Goal: Transaction & Acquisition: Book appointment/travel/reservation

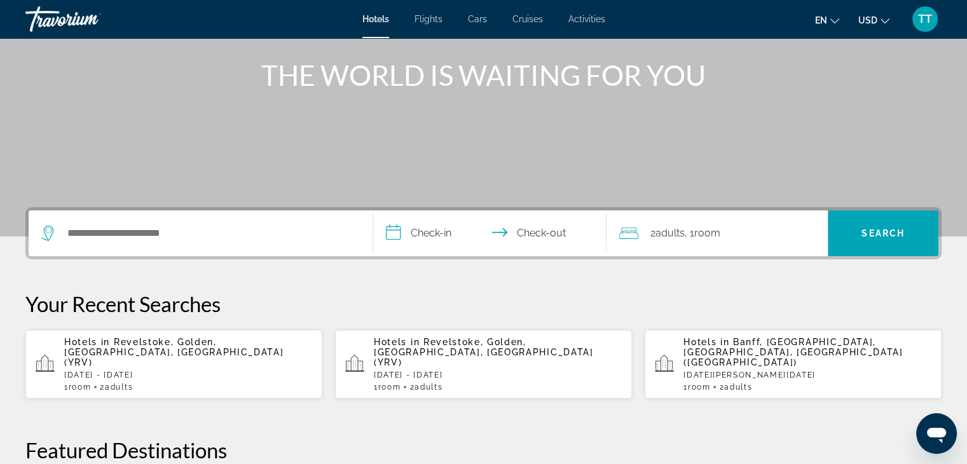
scroll to position [53, 0]
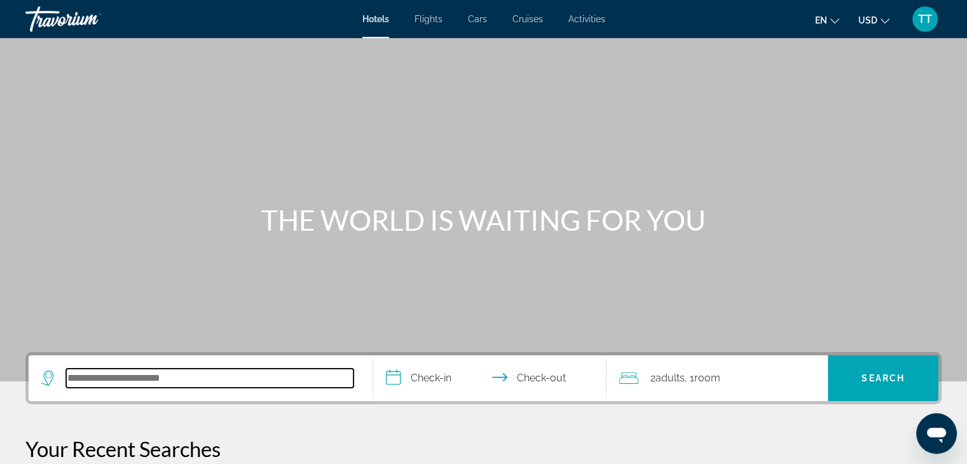
click at [177, 376] on input "Search hotel destination" at bounding box center [209, 378] width 287 height 19
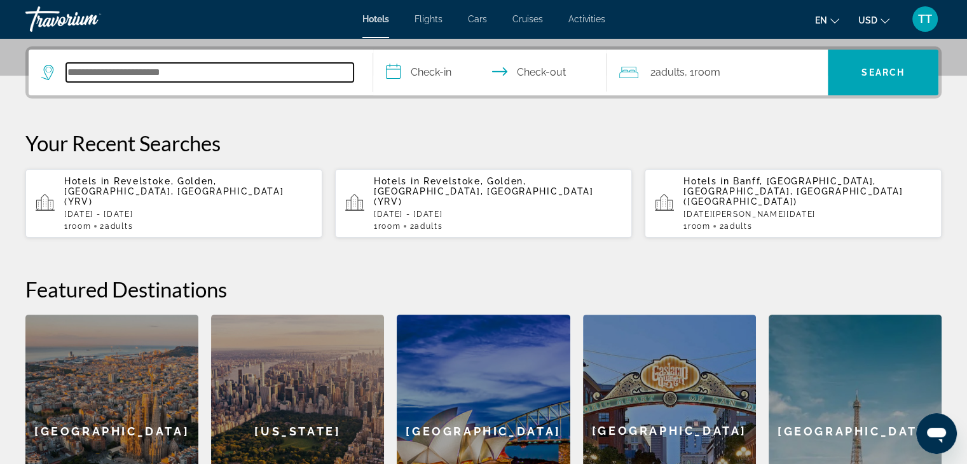
scroll to position [310, 0]
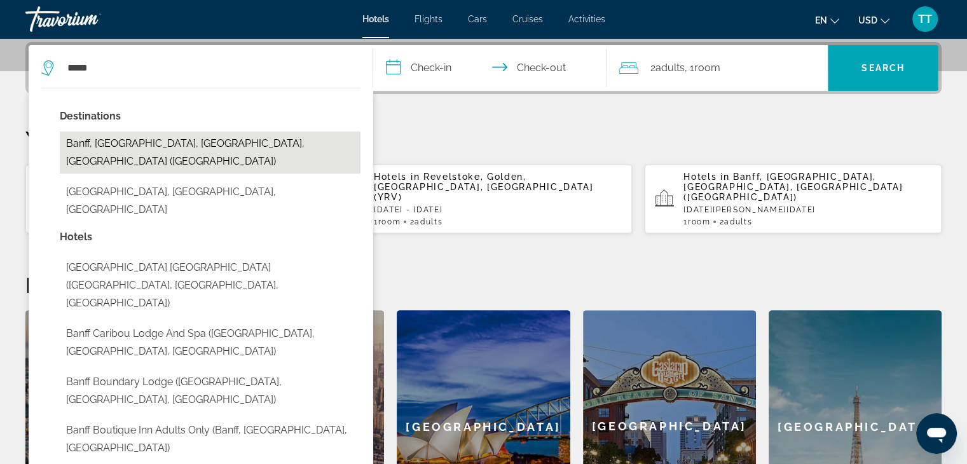
click at [244, 136] on button "Banff, [GEOGRAPHIC_DATA], [GEOGRAPHIC_DATA], [GEOGRAPHIC_DATA] ([GEOGRAPHIC_DAT…" at bounding box center [210, 153] width 301 height 42
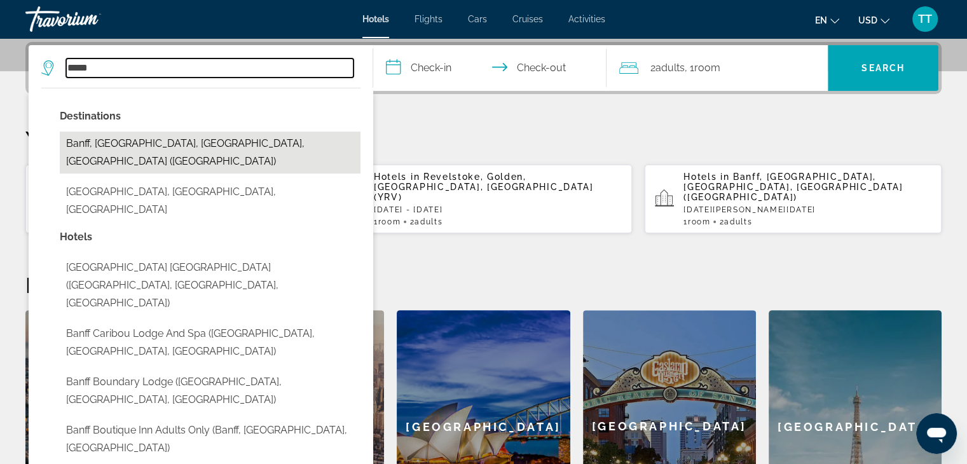
type input "**********"
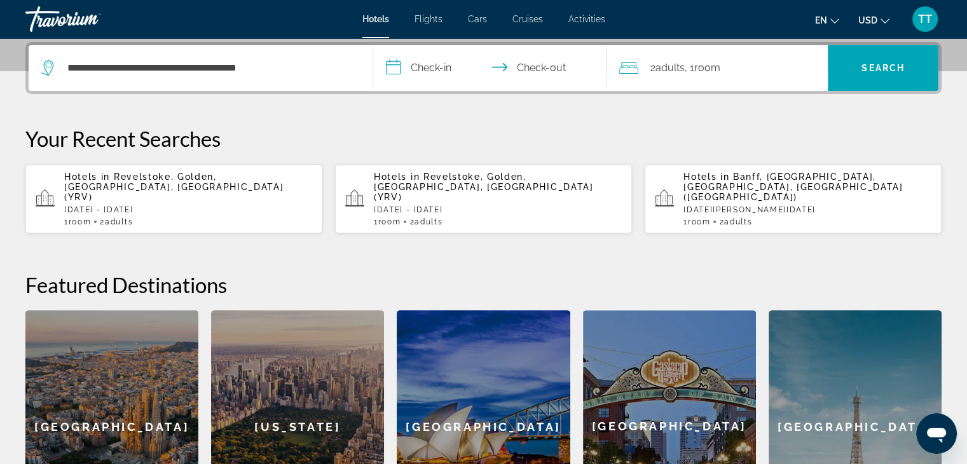
click at [436, 56] on input "**********" at bounding box center [492, 70] width 239 height 50
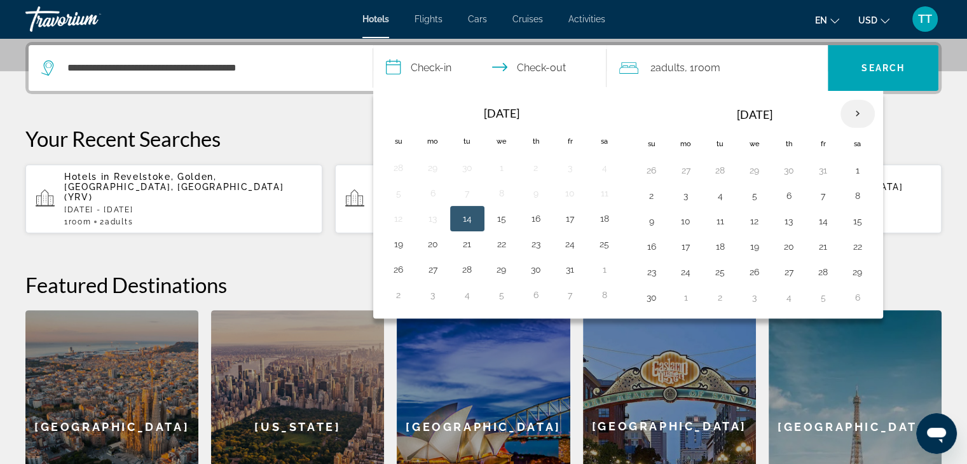
click at [856, 114] on th "Next month" at bounding box center [857, 114] width 34 height 28
click at [816, 240] on button "20" at bounding box center [823, 247] width 20 height 18
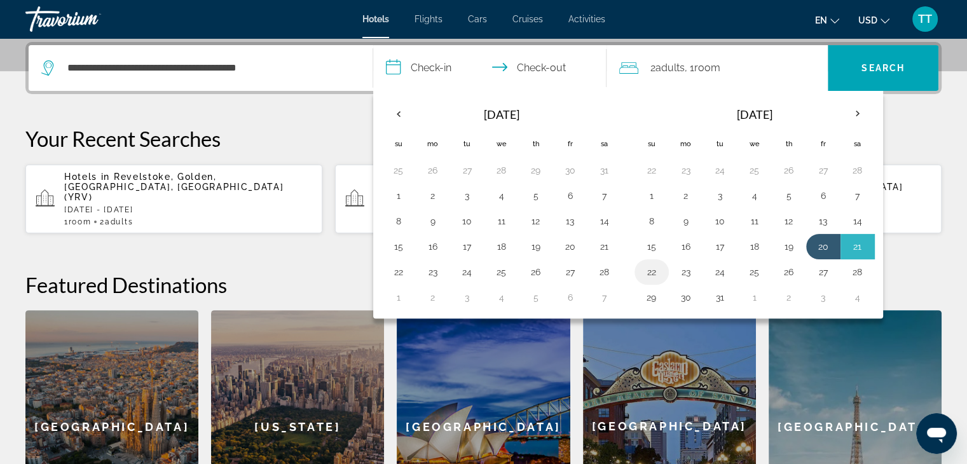
click at [653, 268] on button "22" at bounding box center [651, 272] width 20 height 18
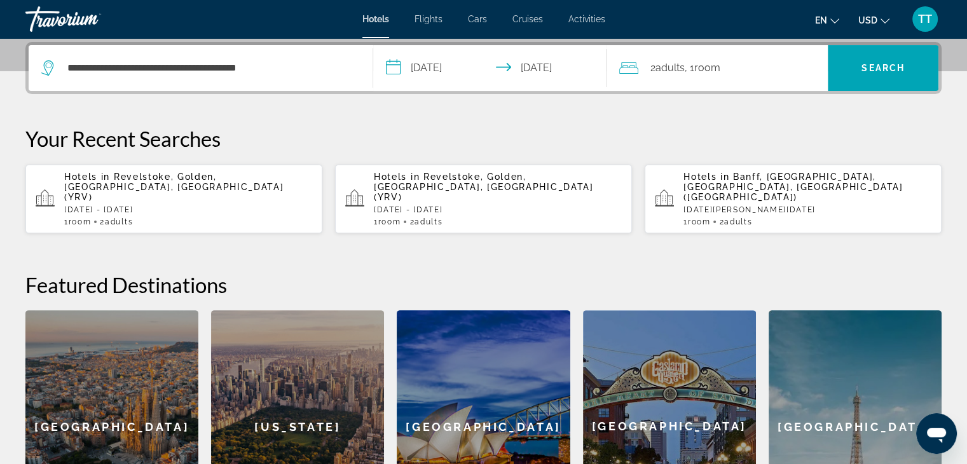
type input "**********"
click at [866, 55] on span "Search" at bounding box center [883, 68] width 111 height 31
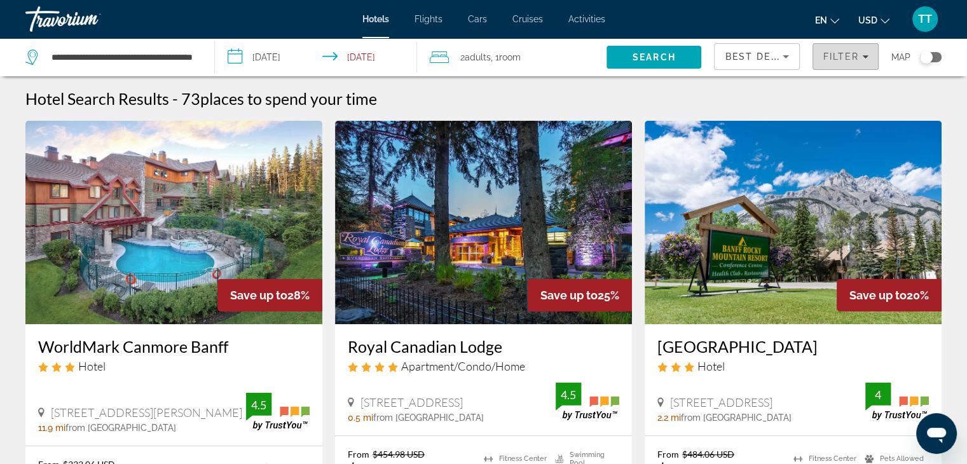
click at [842, 51] on span "Filter" at bounding box center [841, 56] width 36 height 10
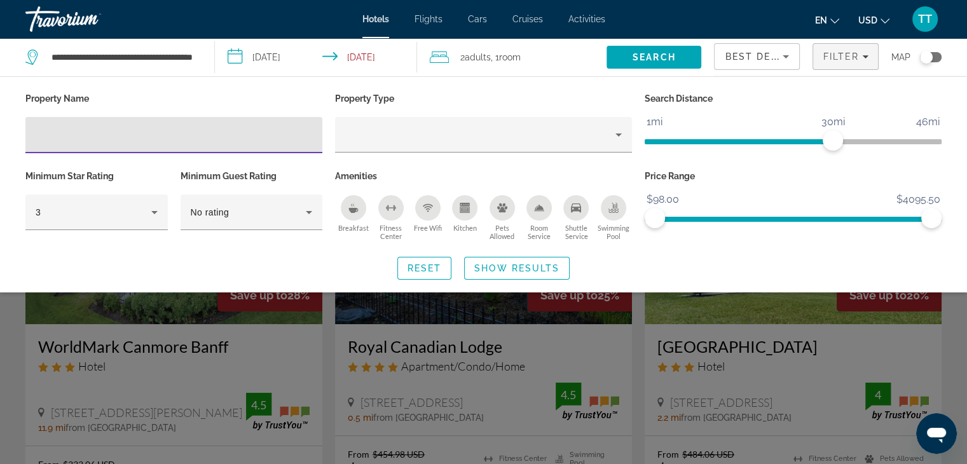
click at [189, 136] on input "Hotel Filters" at bounding box center [174, 135] width 277 height 15
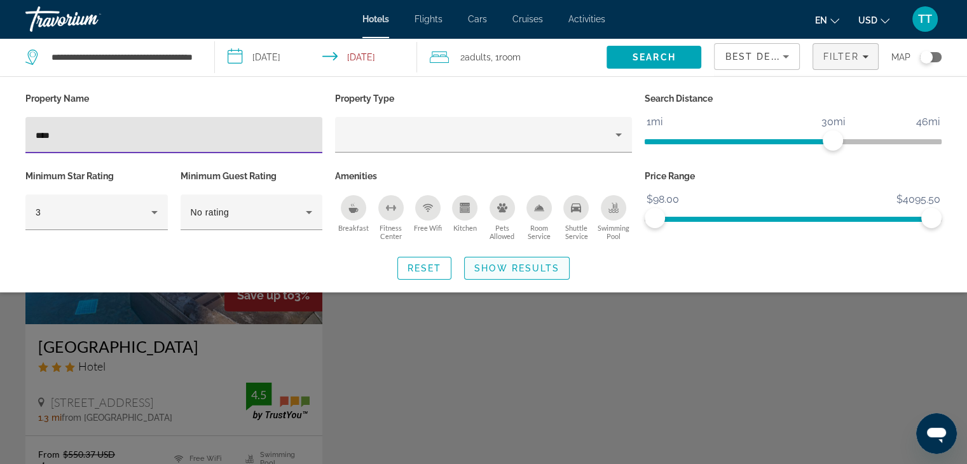
type input "****"
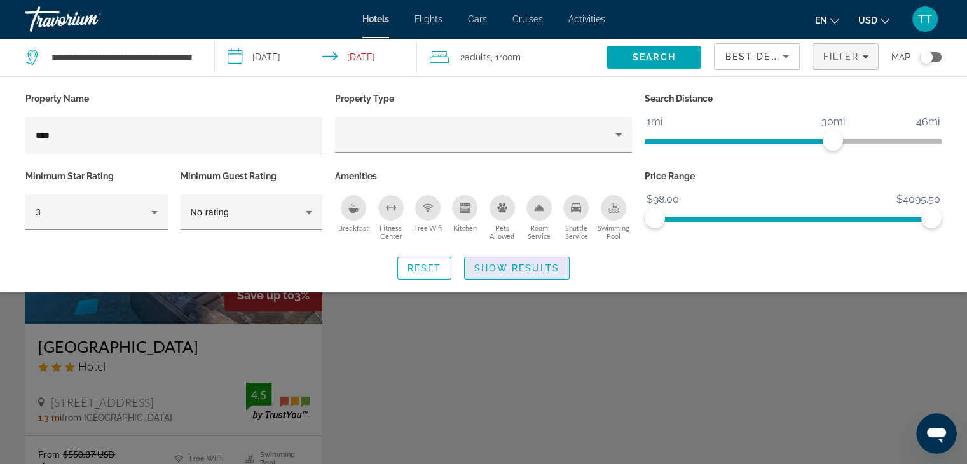
click at [517, 271] on span "Show Results" at bounding box center [516, 268] width 85 height 10
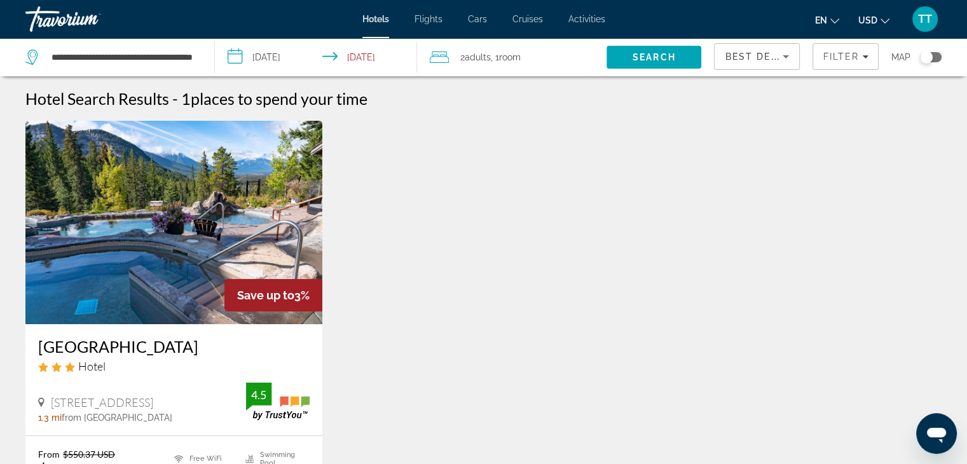
click at [879, 14] on button "USD USD ($) MXN (Mex$) CAD (Can$) GBP (£) EUR (€) AUD (A$) NZD (NZ$) CNY (CN¥)" at bounding box center [873, 20] width 31 height 18
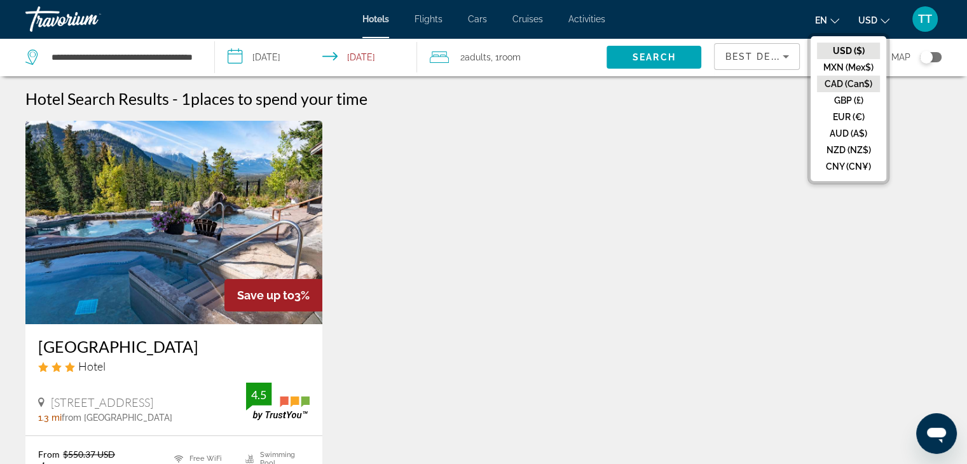
click at [861, 83] on button "CAD (Can$)" at bounding box center [848, 84] width 63 height 17
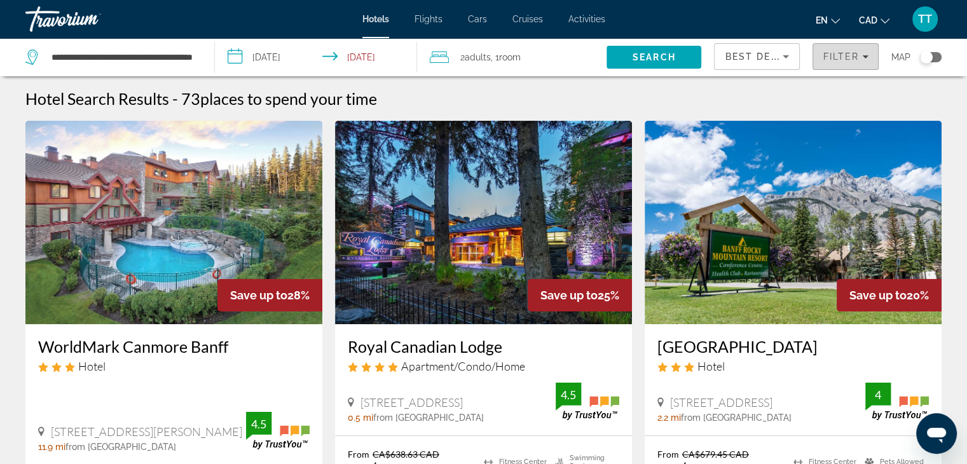
click at [833, 61] on span "Filter" at bounding box center [841, 56] width 36 height 10
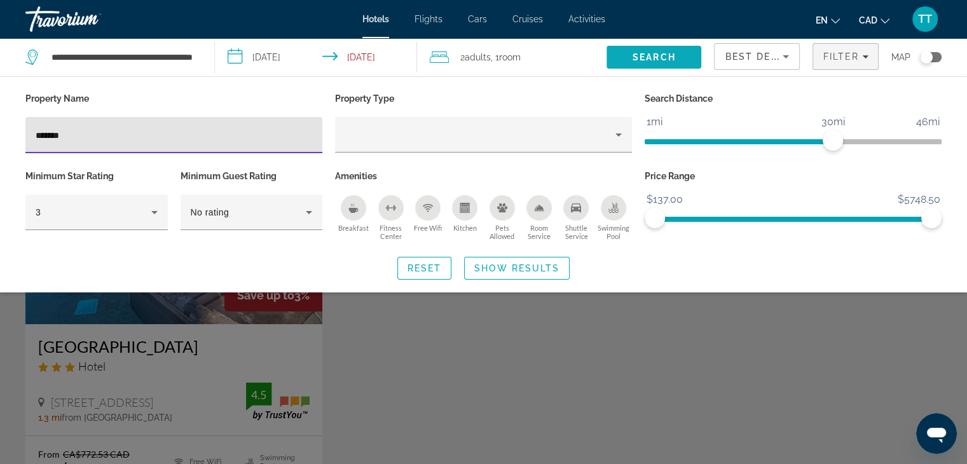
type input "******"
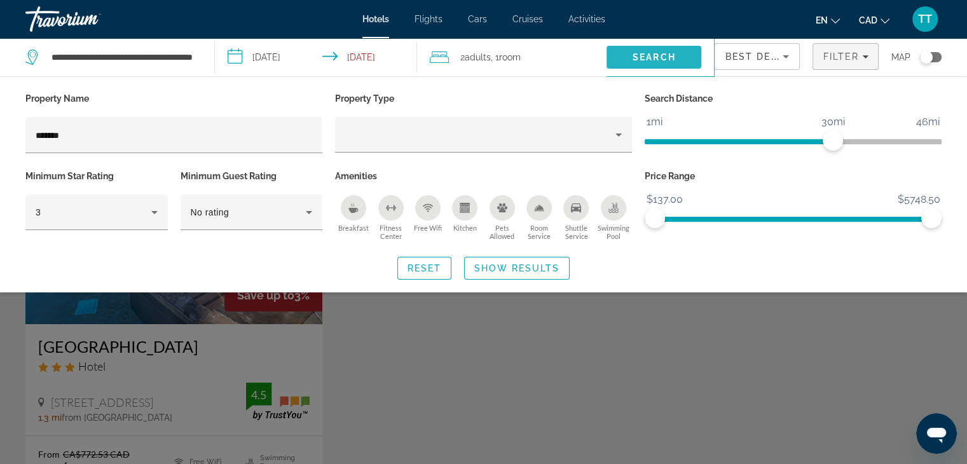
click at [627, 46] on span "Search" at bounding box center [653, 57] width 95 height 31
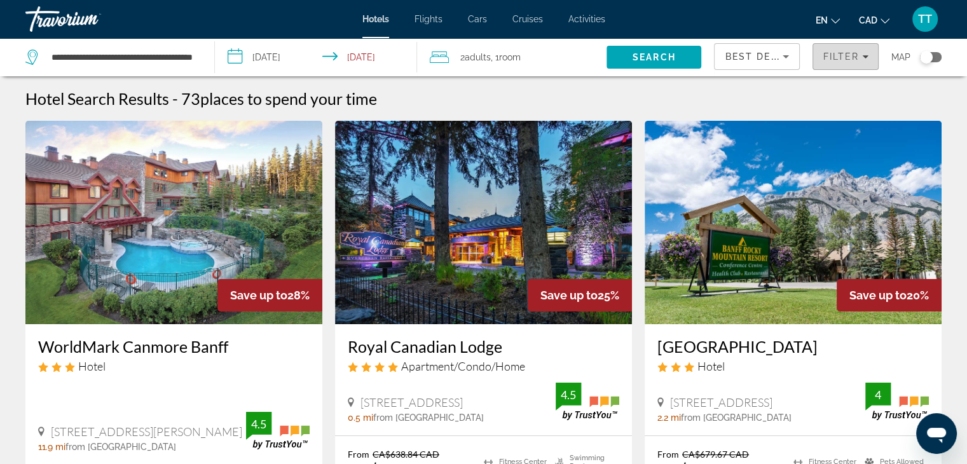
click at [844, 49] on span "Filters" at bounding box center [845, 56] width 65 height 31
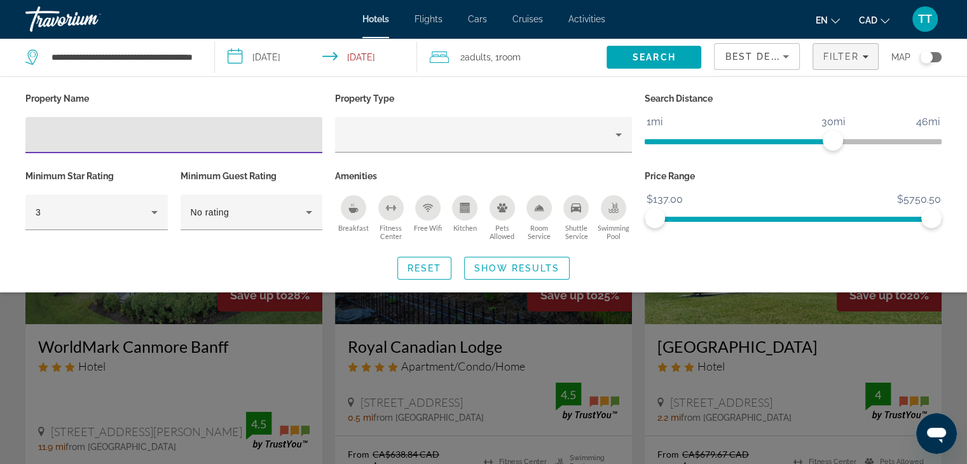
click at [153, 130] on input "Hotel Filters" at bounding box center [174, 135] width 277 height 15
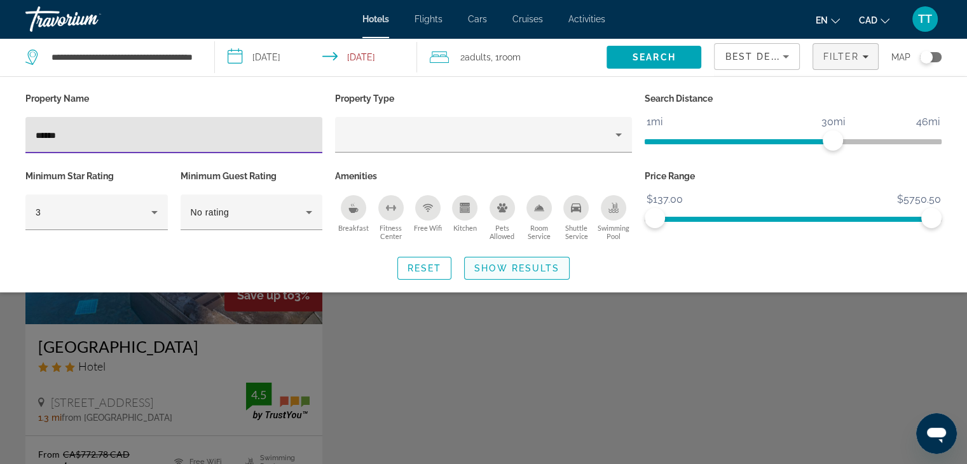
type input "******"
click at [498, 271] on span "Show Results" at bounding box center [516, 268] width 85 height 10
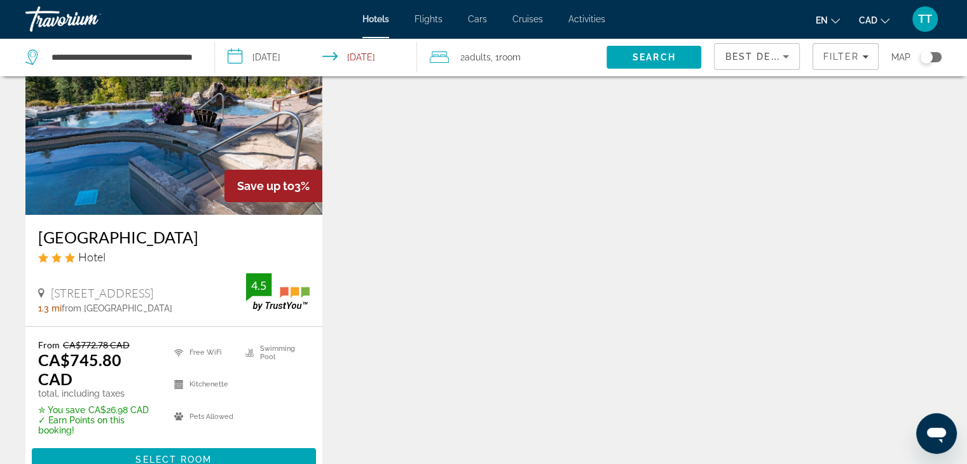
scroll to position [111, 0]
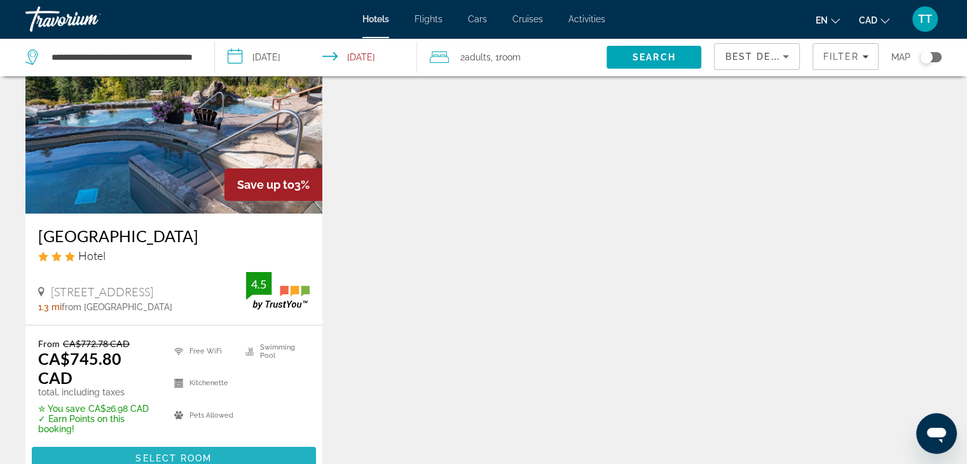
click at [172, 453] on span "Select Room" at bounding box center [173, 458] width 76 height 10
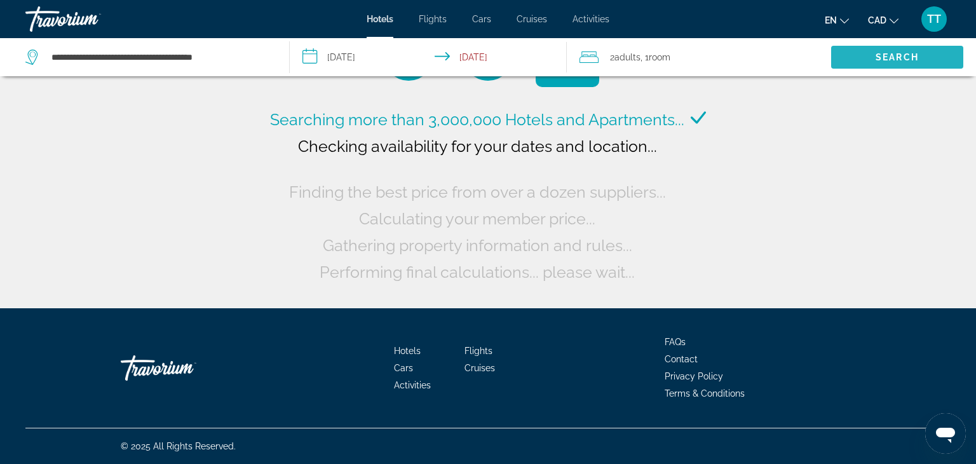
click at [893, 52] on span "Search" at bounding box center [897, 57] width 43 height 10
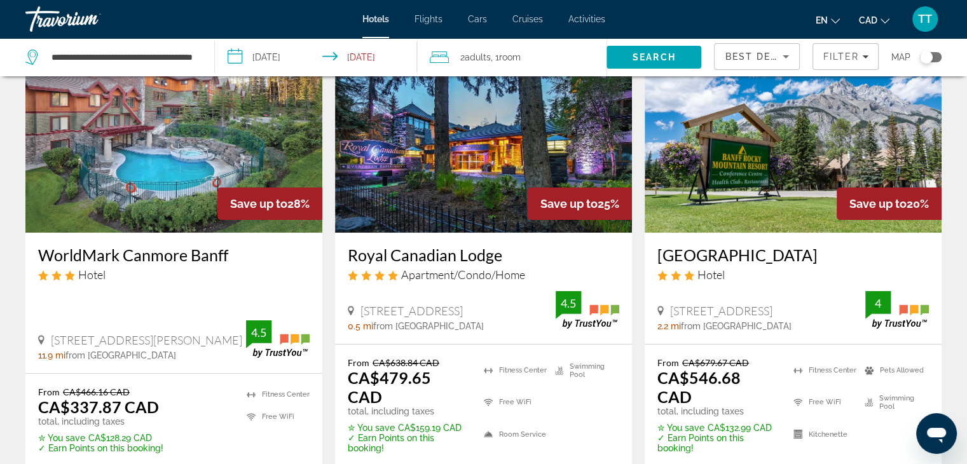
scroll to position [90, 0]
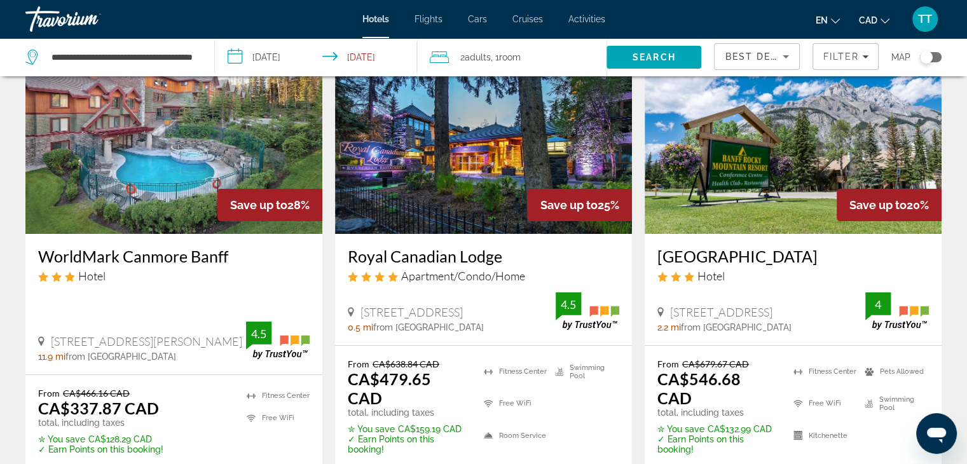
click at [206, 168] on img "Main content" at bounding box center [173, 132] width 297 height 203
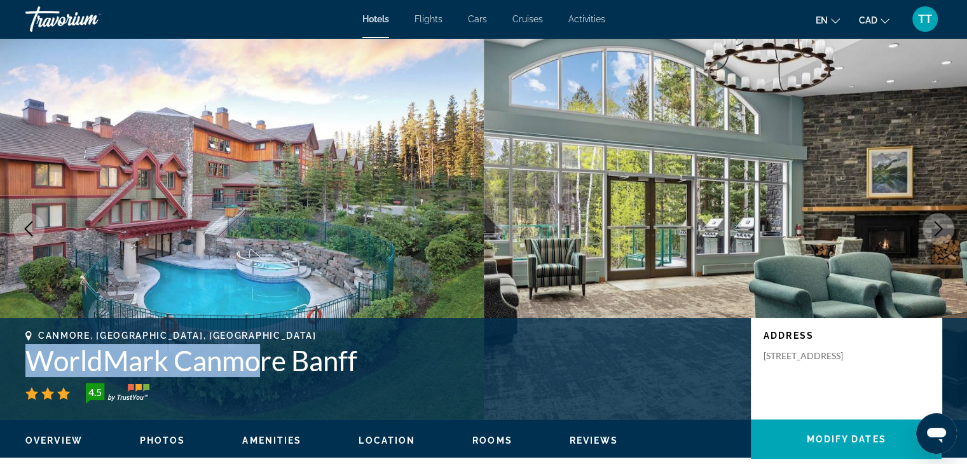
drag, startPoint x: 31, startPoint y: 357, endPoint x: 264, endPoint y: 349, distance: 234.1
click at [264, 349] on h1 "WorldMark Canmore Banff" at bounding box center [381, 360] width 713 height 33
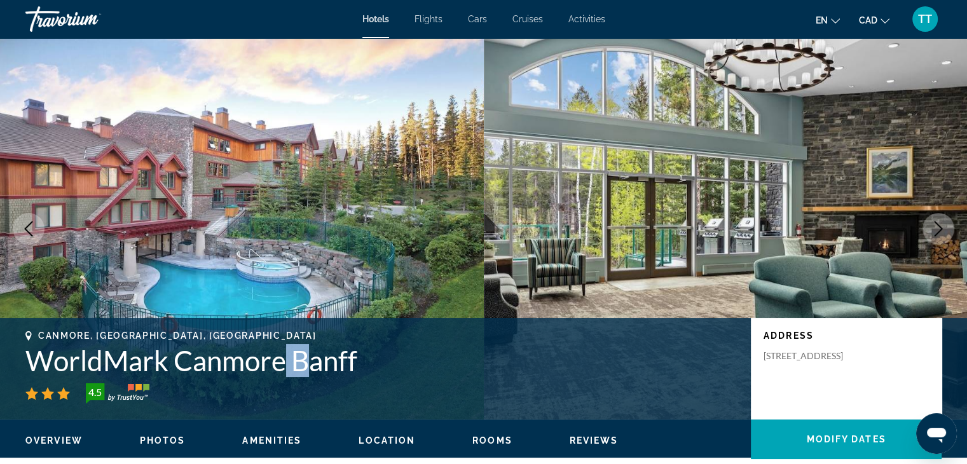
drag, startPoint x: 300, startPoint y: 355, endPoint x: 309, endPoint y: 356, distance: 9.0
click at [309, 356] on h1 "WorldMark Canmore Banff" at bounding box center [381, 360] width 713 height 33
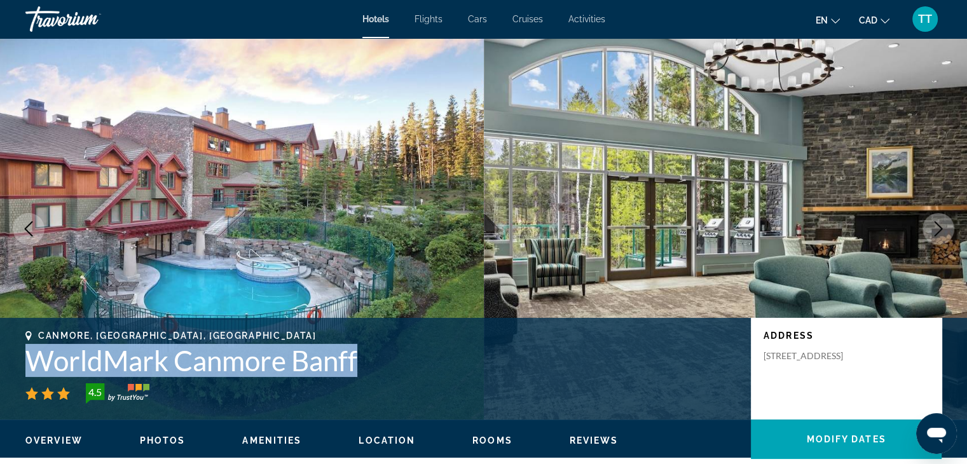
drag, startPoint x: 30, startPoint y: 360, endPoint x: 366, endPoint y: 360, distance: 336.3
click at [366, 360] on h1 "WorldMark Canmore Banff" at bounding box center [381, 360] width 713 height 33
copy h1 "WorldMark Canmore Banff"
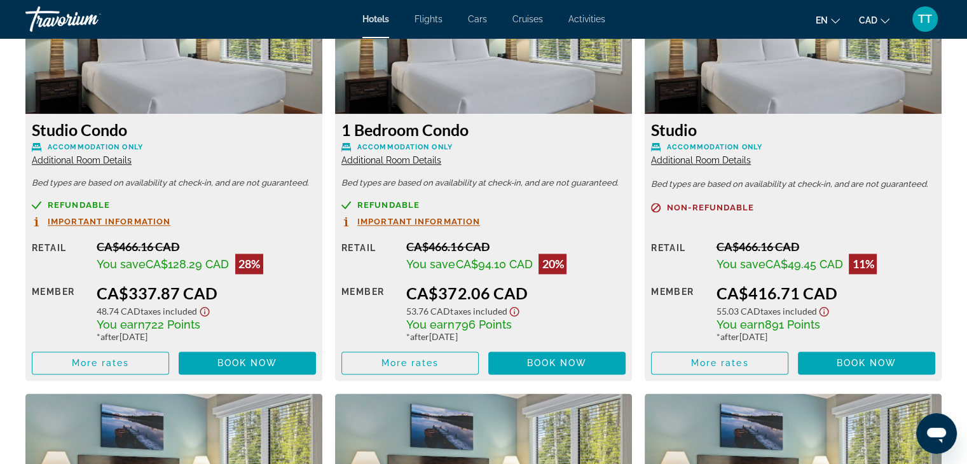
scroll to position [1798, 0]
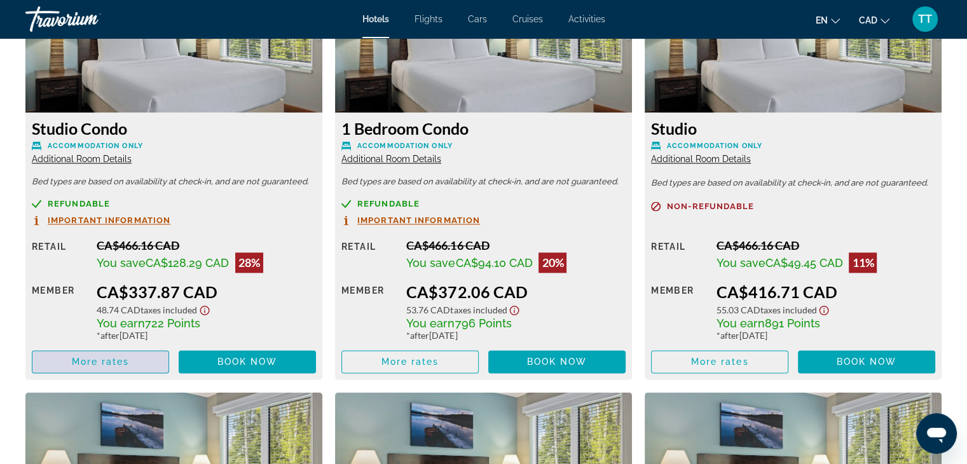
click at [142, 362] on span "Main content" at bounding box center [100, 361] width 136 height 31
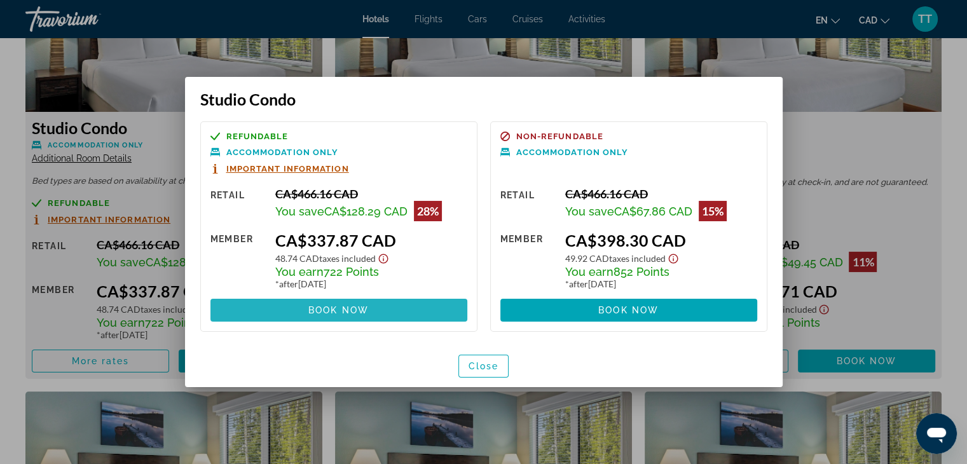
click at [348, 301] on span at bounding box center [338, 310] width 257 height 31
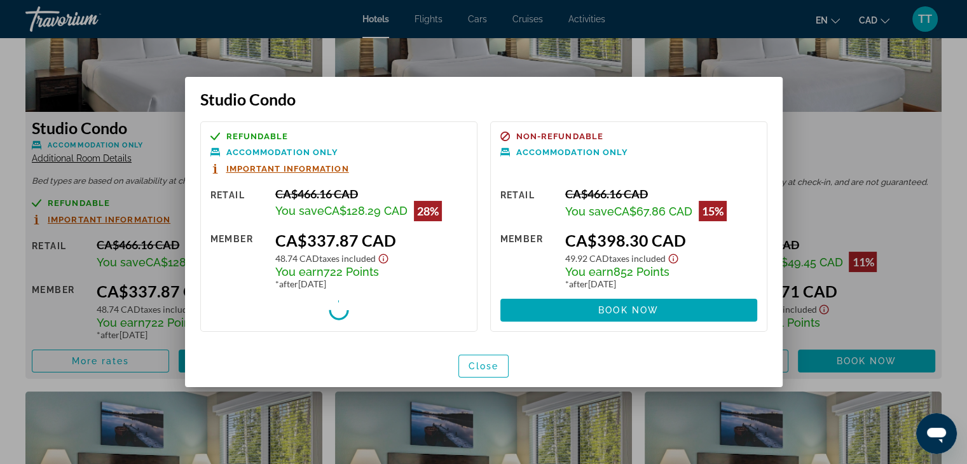
scroll to position [1798, 0]
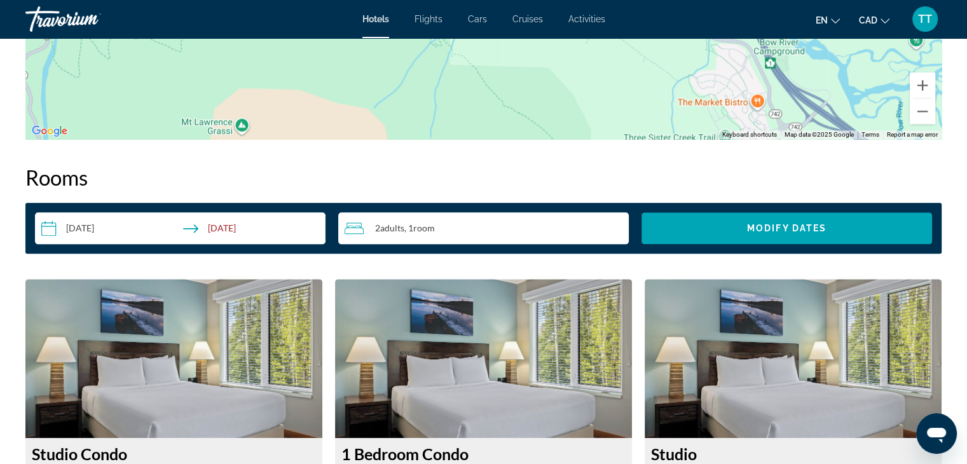
scroll to position [1431, 0]
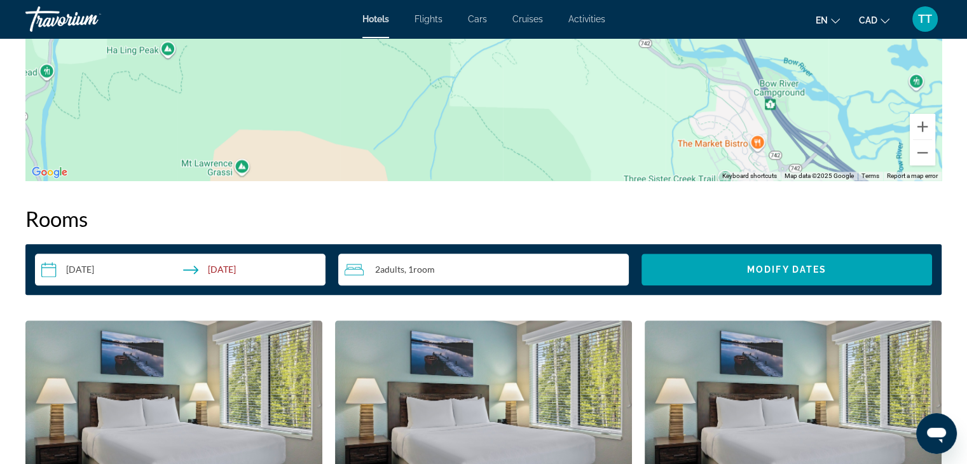
click at [88, 265] on input "**********" at bounding box center [183, 272] width 296 height 36
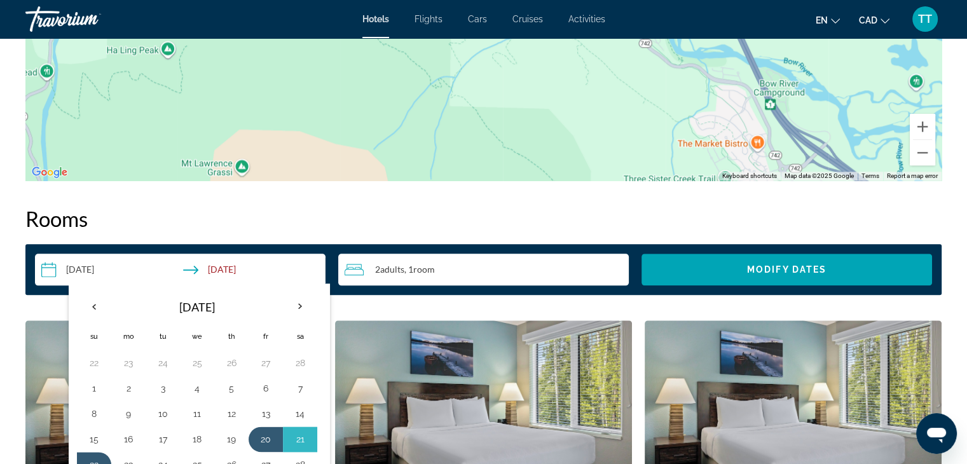
click at [88, 265] on input "**********" at bounding box center [183, 272] width 296 height 36
click at [97, 306] on th "Previous month" at bounding box center [94, 306] width 34 height 28
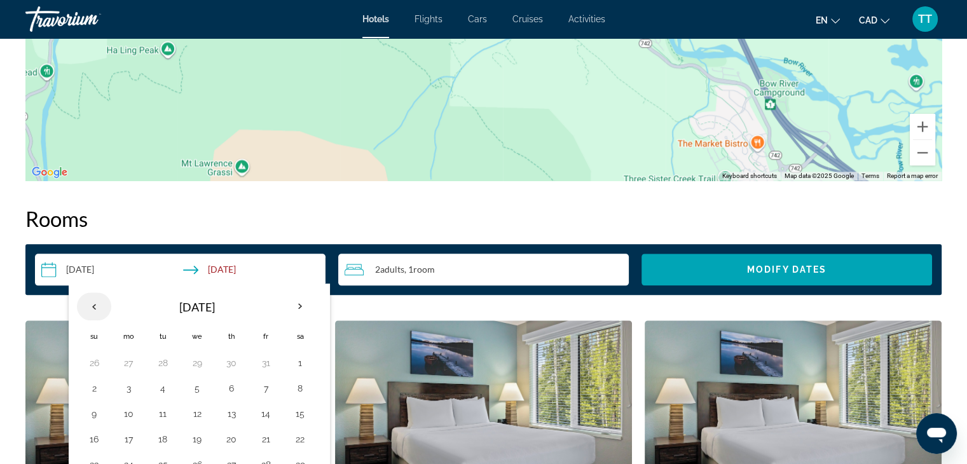
click at [97, 306] on th "Previous month" at bounding box center [94, 306] width 34 height 28
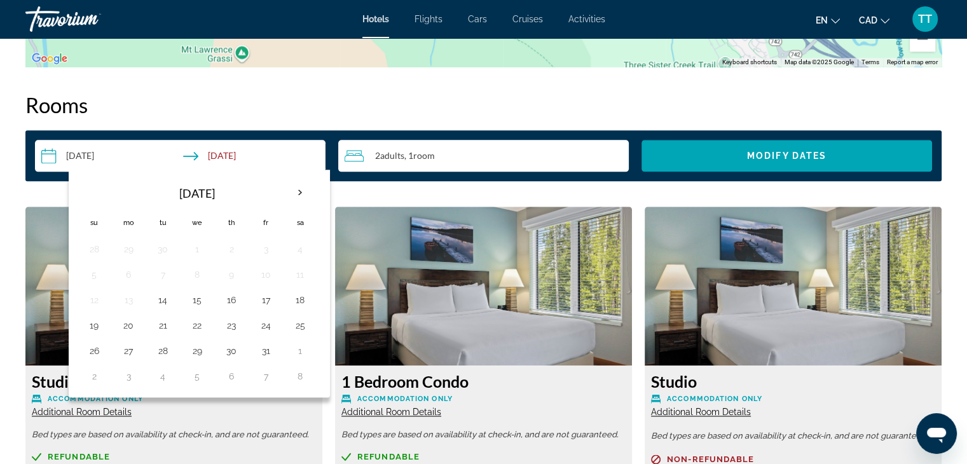
scroll to position [1569, 0]
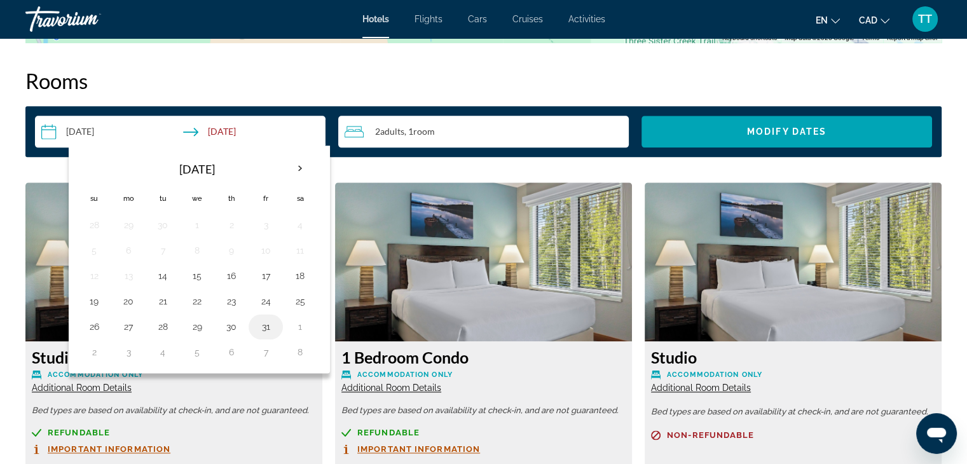
click at [268, 321] on button "31" at bounding box center [266, 327] width 20 height 18
click at [92, 355] on button "2" at bounding box center [94, 352] width 20 height 18
type input "**********"
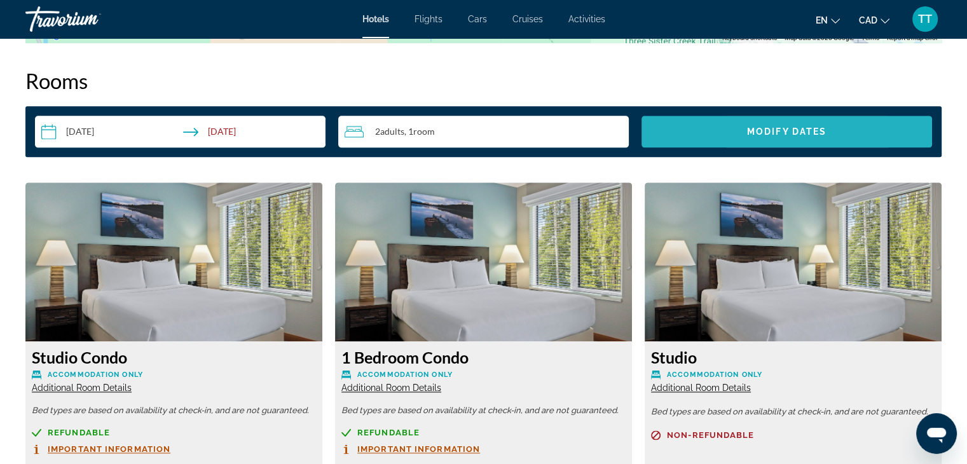
click at [749, 125] on span "Search widget" at bounding box center [786, 131] width 291 height 31
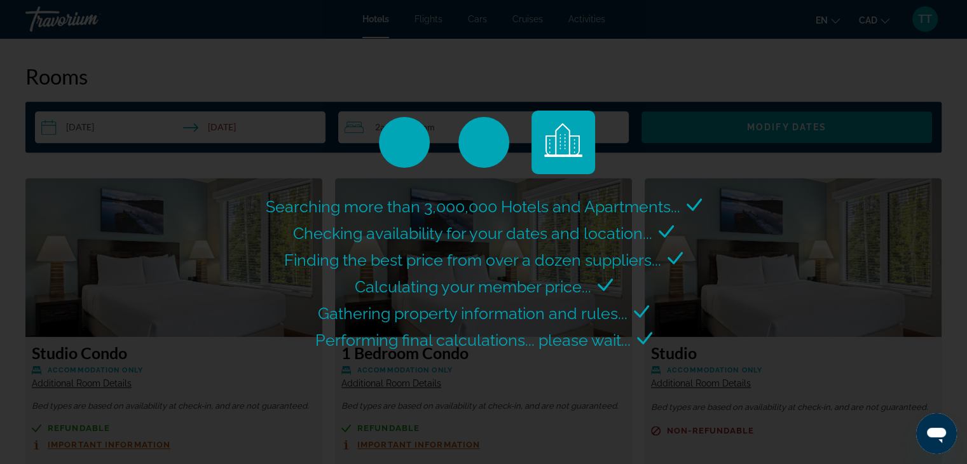
scroll to position [1563, 0]
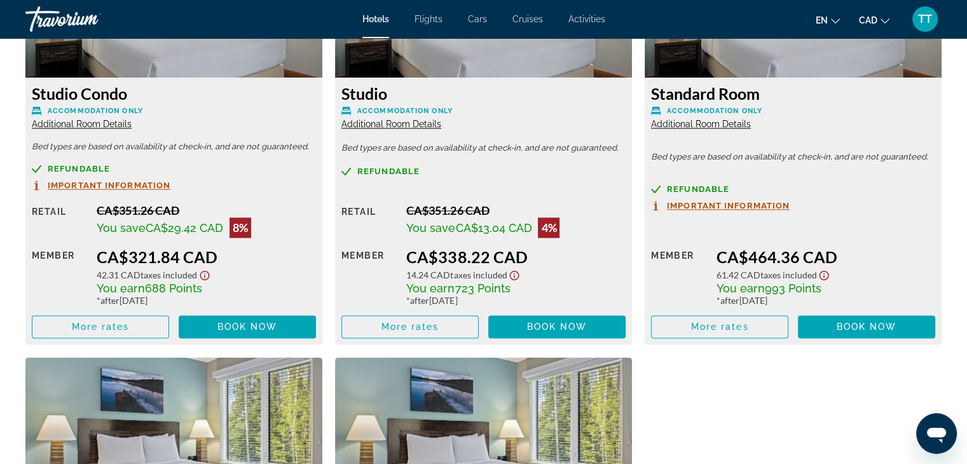
scroll to position [1833, 0]
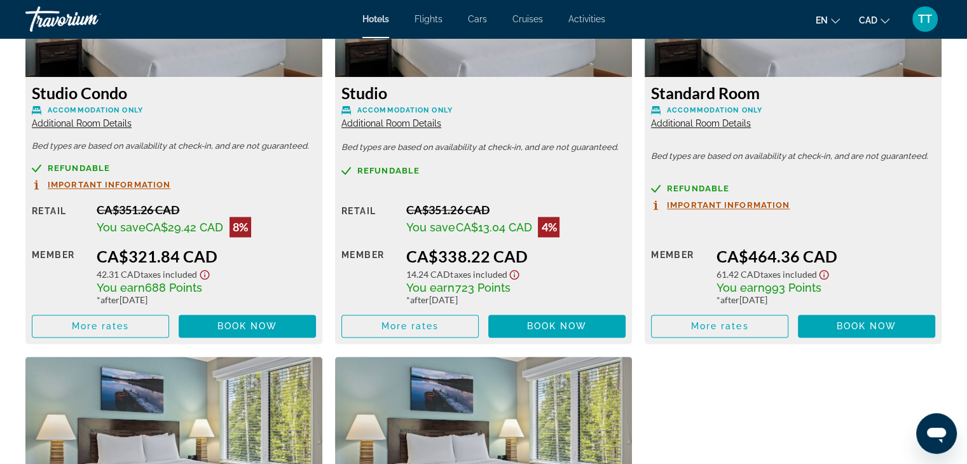
click at [130, 187] on span "Important Information" at bounding box center [109, 185] width 123 height 8
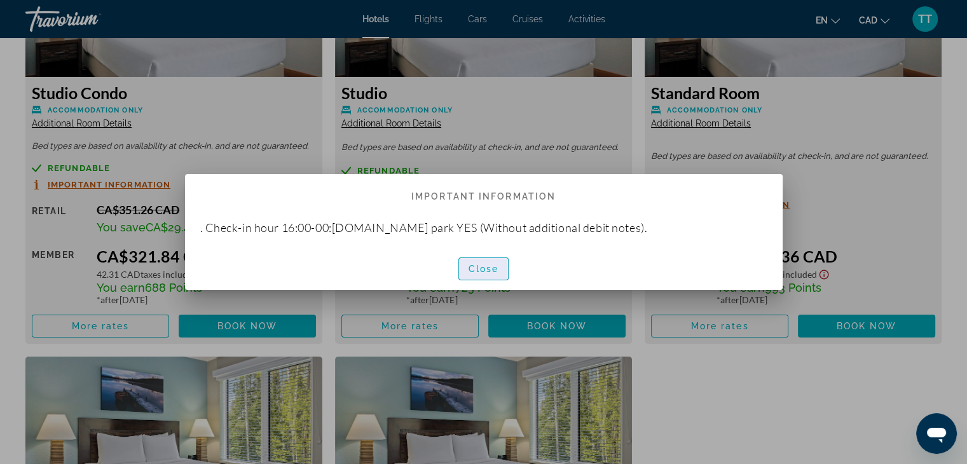
click at [495, 271] on span "Close" at bounding box center [483, 269] width 31 height 10
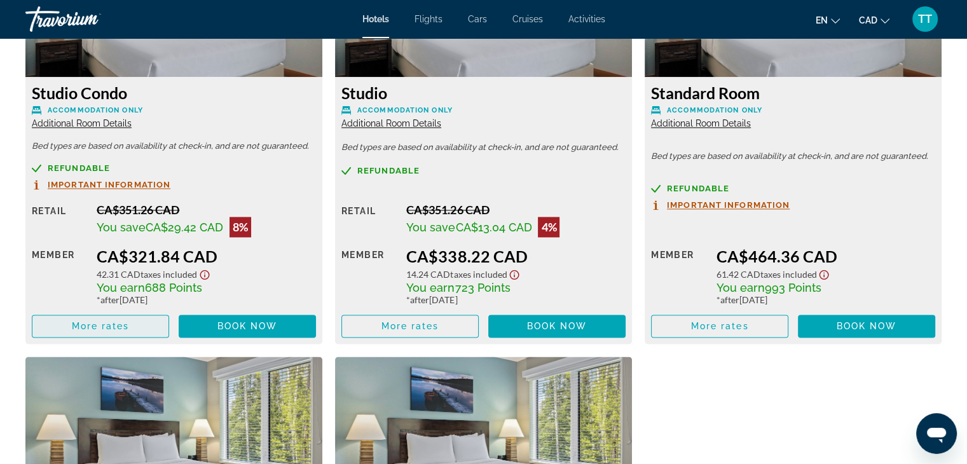
click at [118, 322] on span "More rates" at bounding box center [101, 326] width 58 height 10
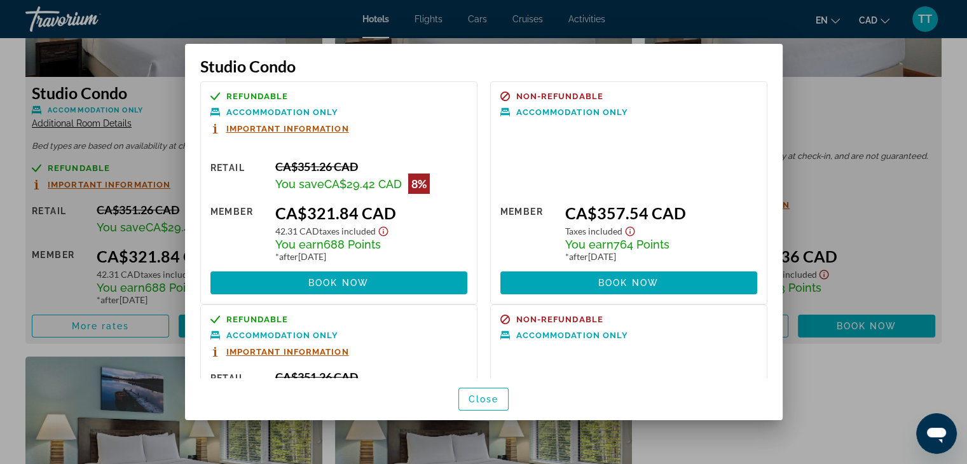
scroll to position [0, 0]
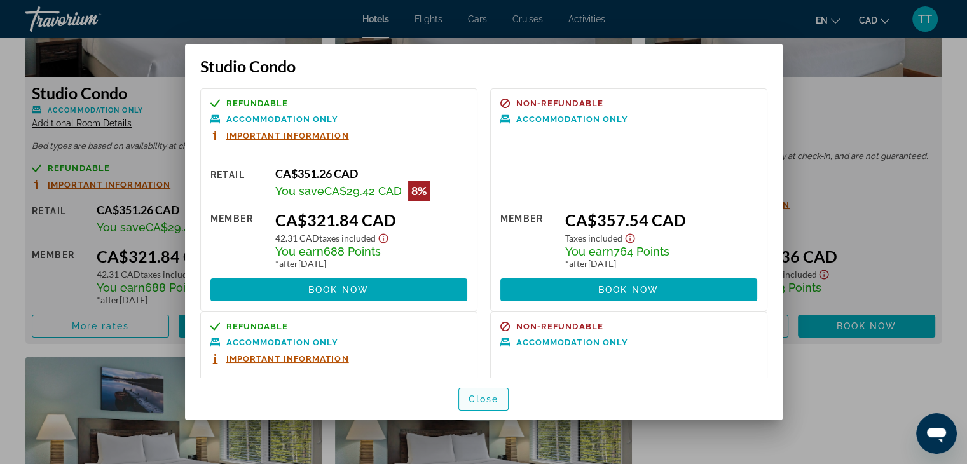
click at [479, 397] on span "Close" at bounding box center [483, 399] width 31 height 10
